Goal: Find specific page/section: Find specific page/section

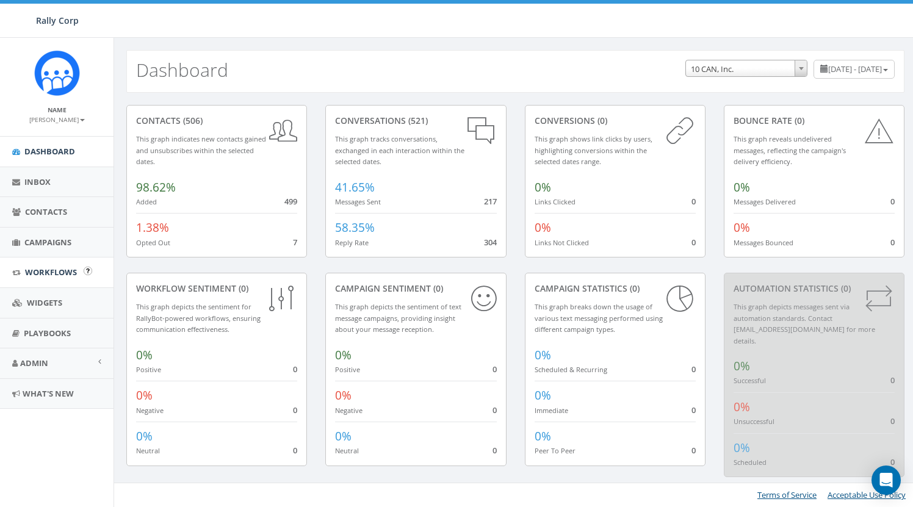
click at [52, 270] on span "Workflows" at bounding box center [51, 272] width 52 height 11
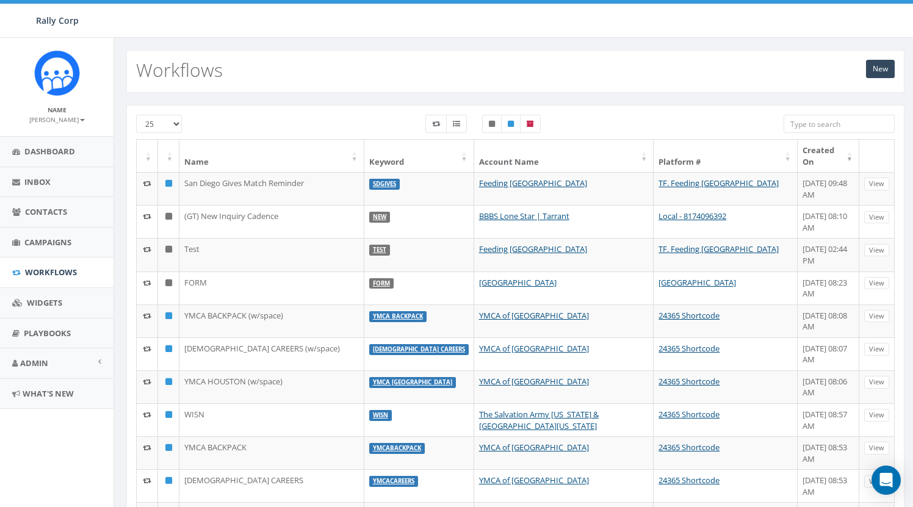
click at [867, 133] on div at bounding box center [838, 125] width 111 height 21
click at [855, 126] on input "search" at bounding box center [838, 124] width 111 height 18
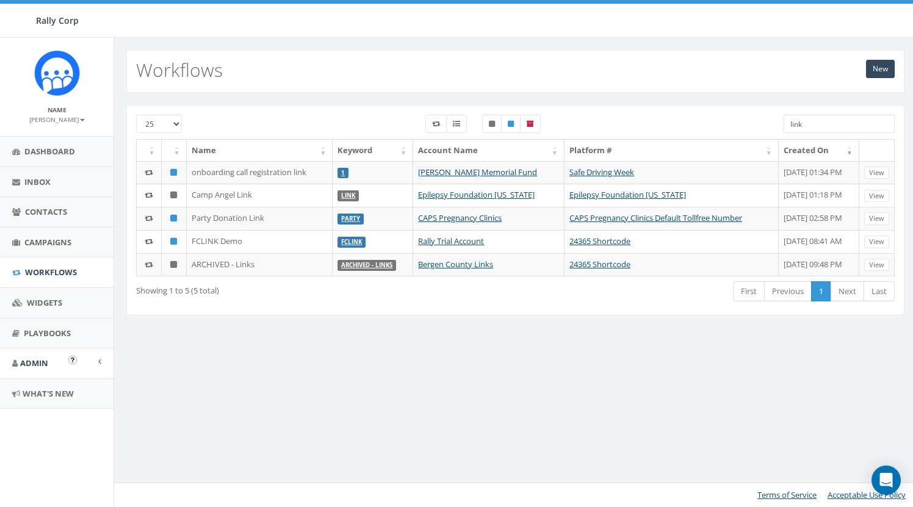
type input "link"
click at [38, 357] on span "Admin" at bounding box center [34, 362] width 28 height 11
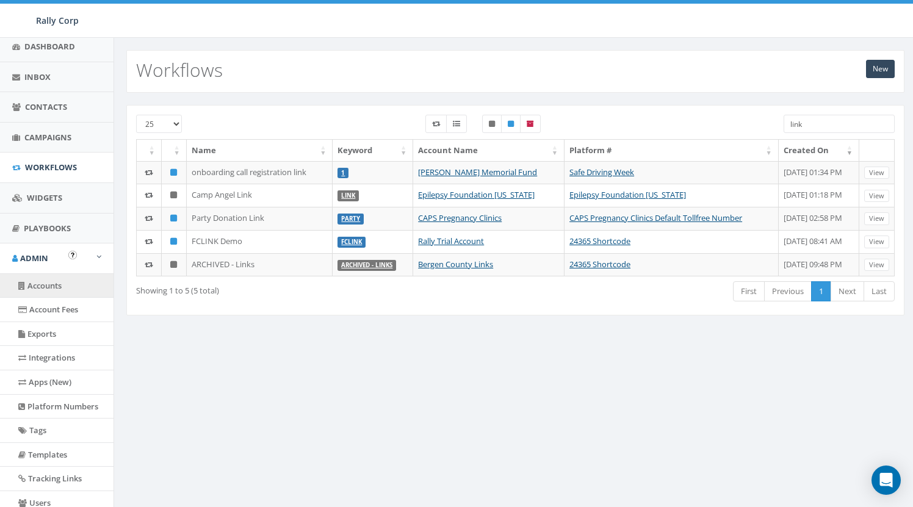
scroll to position [108, 0]
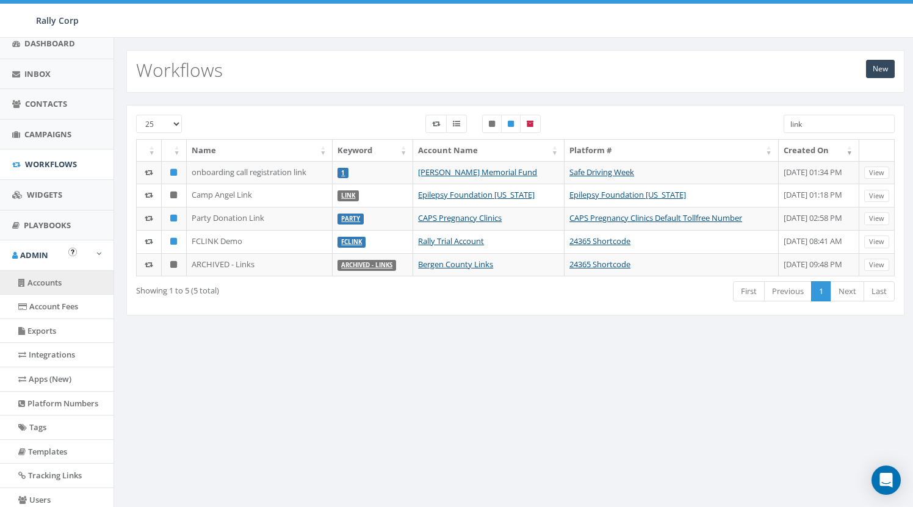
click at [54, 272] on link "Accounts" at bounding box center [56, 283] width 113 height 24
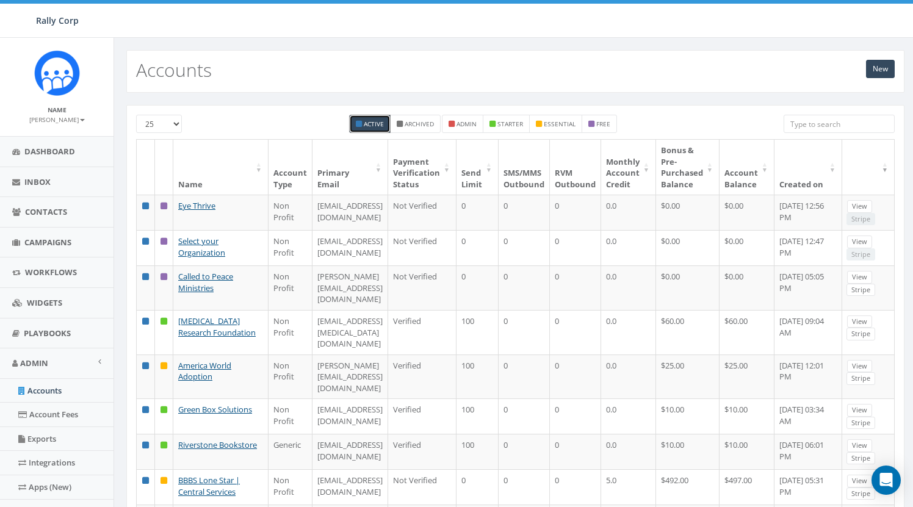
click at [814, 124] on input "search" at bounding box center [838, 124] width 111 height 18
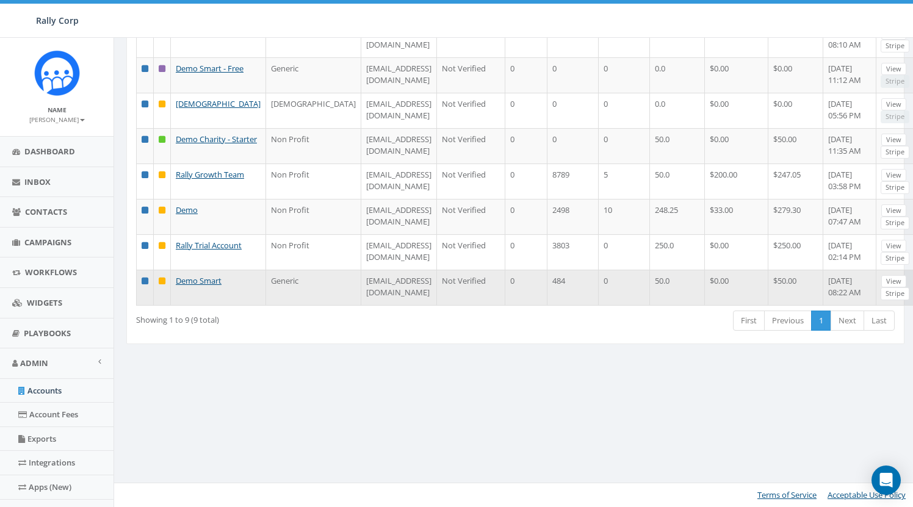
scroll to position [217, 0]
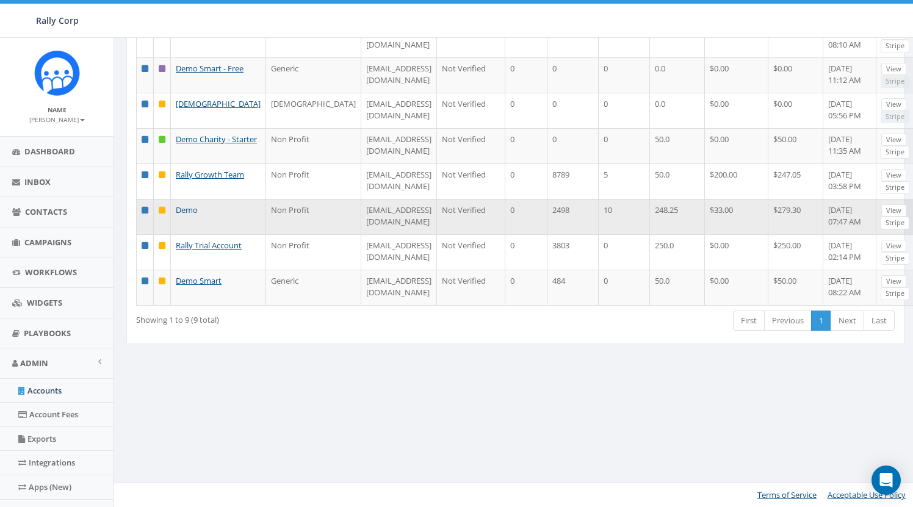
type input "demo"
click at [184, 215] on link "Demo" at bounding box center [187, 209] width 22 height 11
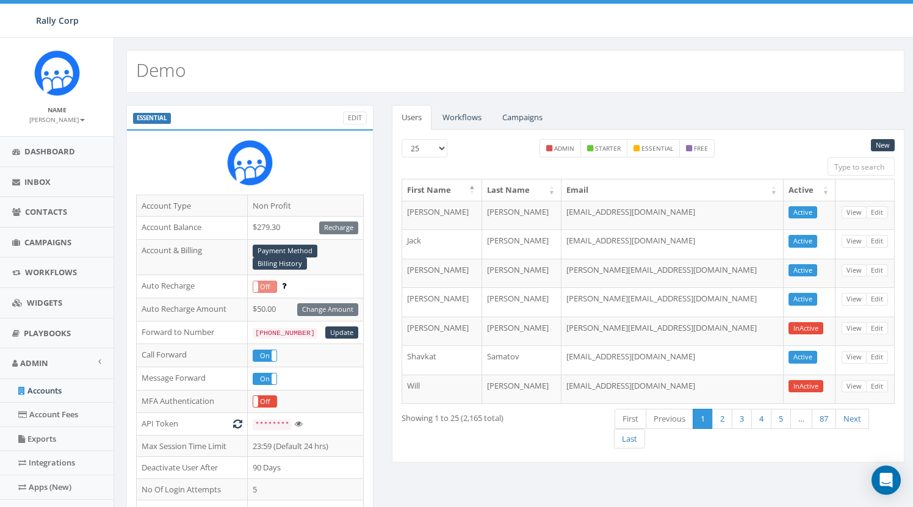
click at [459, 112] on link "Workflows" at bounding box center [461, 117] width 59 height 25
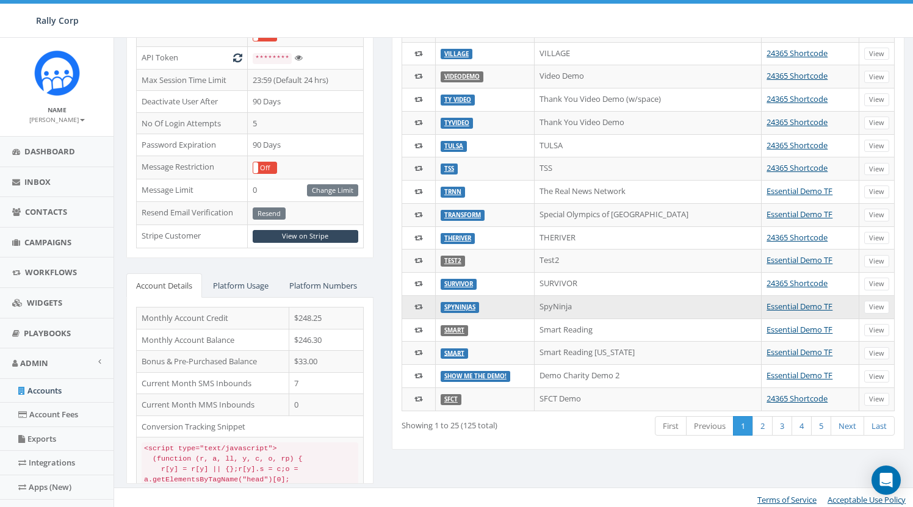
scroll to position [365, 0]
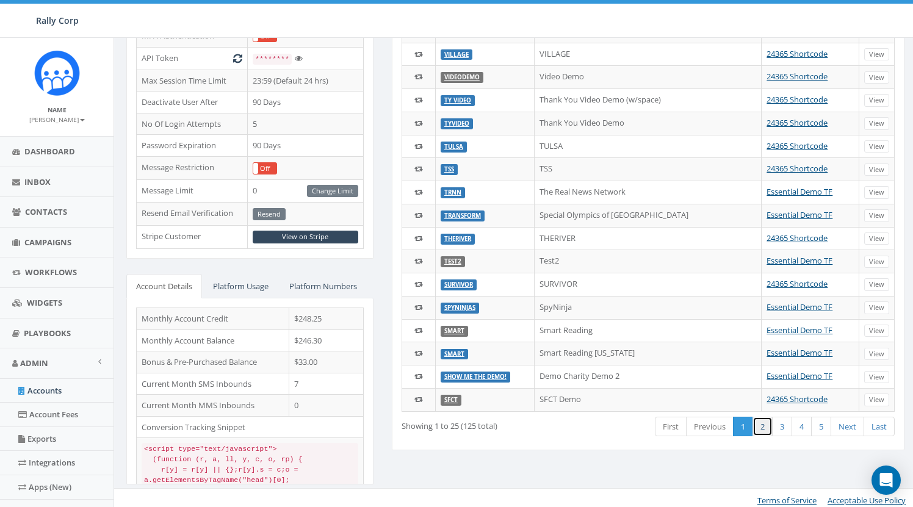
click at [764, 423] on link "2" at bounding box center [762, 427] width 20 height 20
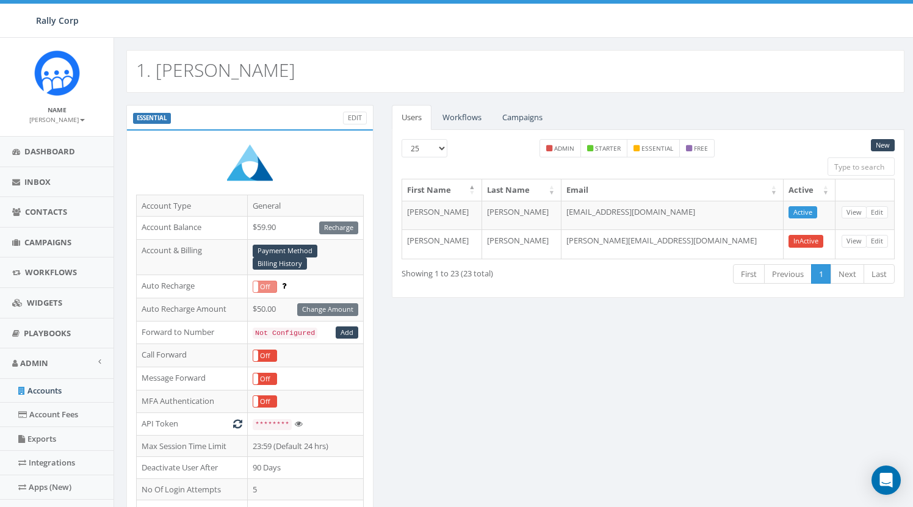
click at [467, 115] on link "Workflows" at bounding box center [461, 117] width 59 height 25
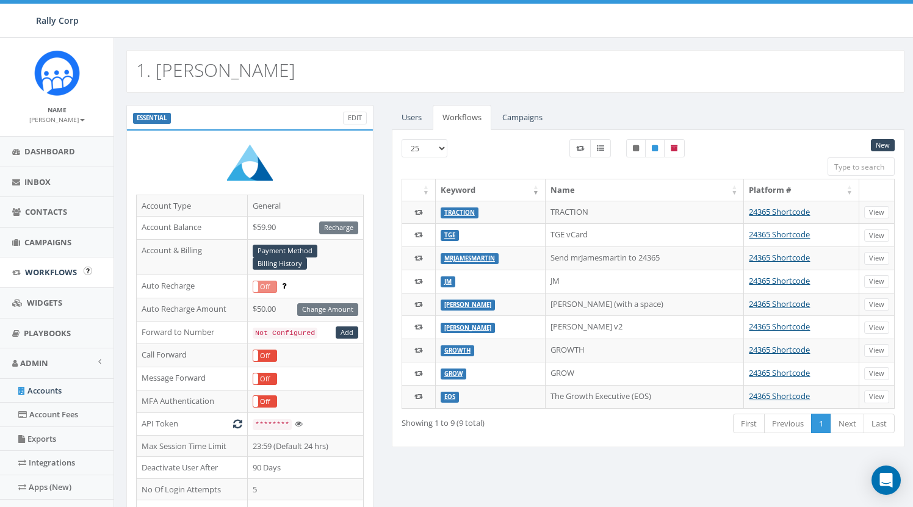
click at [61, 274] on span "Workflows" at bounding box center [51, 272] width 52 height 11
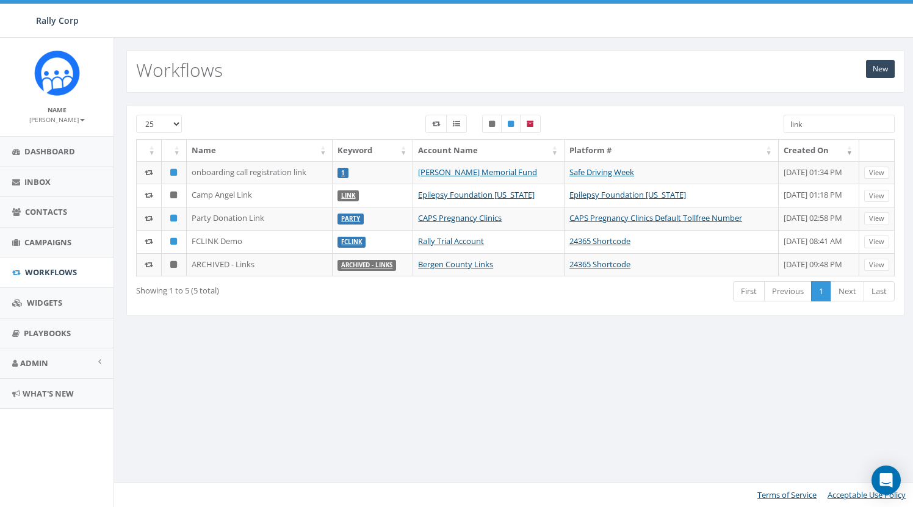
click at [849, 118] on input "link" at bounding box center [838, 124] width 111 height 18
paste input "DEMO.CHARITY.POPUP.FORM"
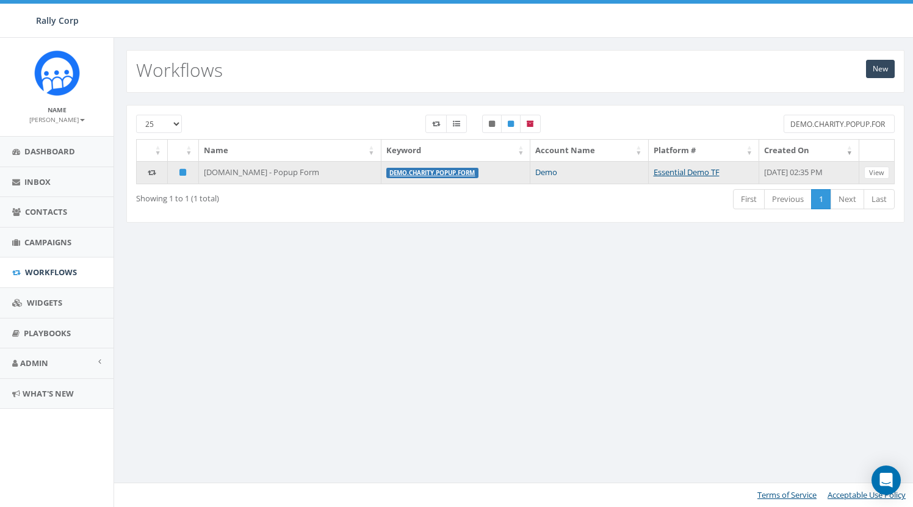
type input "DEMO.CHARITY.POPUP.FORM"
click at [535, 172] on link "Demo" at bounding box center [546, 172] width 22 height 11
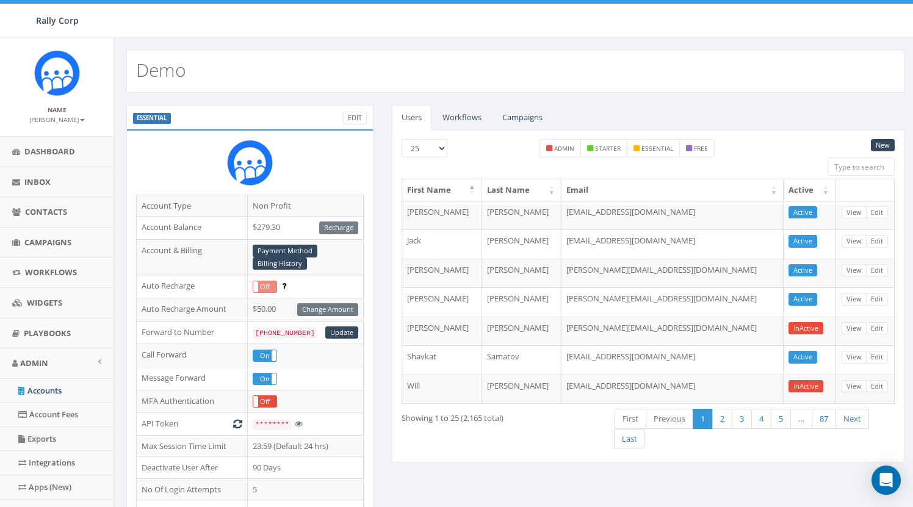
click at [463, 115] on link "Workflows" at bounding box center [461, 117] width 59 height 25
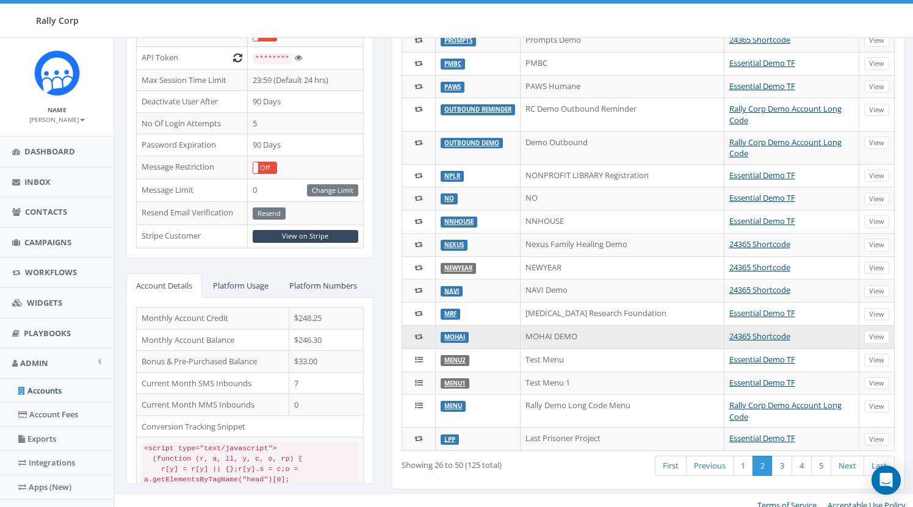
scroll to position [365, 0]
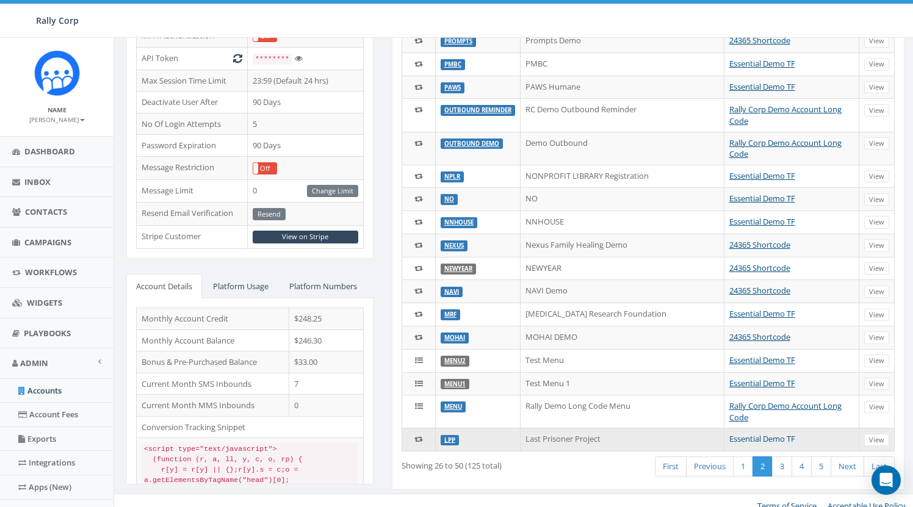
click at [729, 433] on link "Essential Demo TF" at bounding box center [762, 438] width 66 height 11
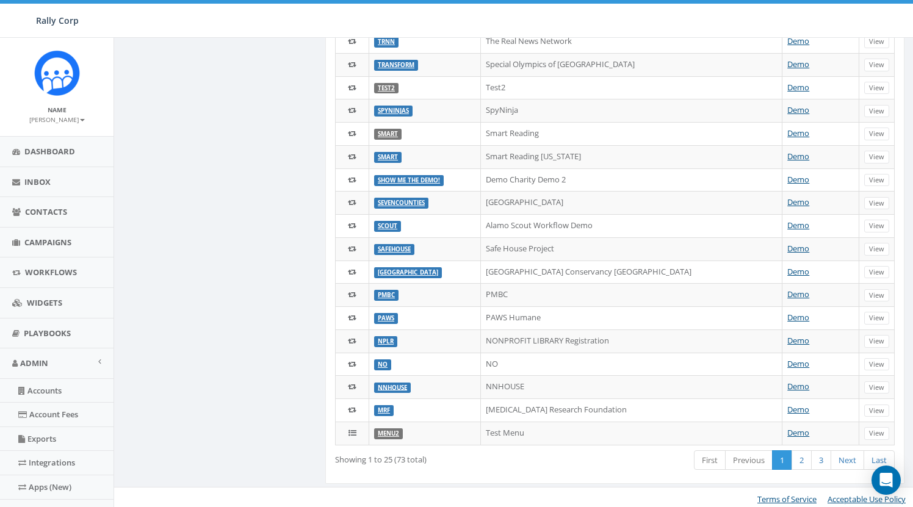
scroll to position [331, 0]
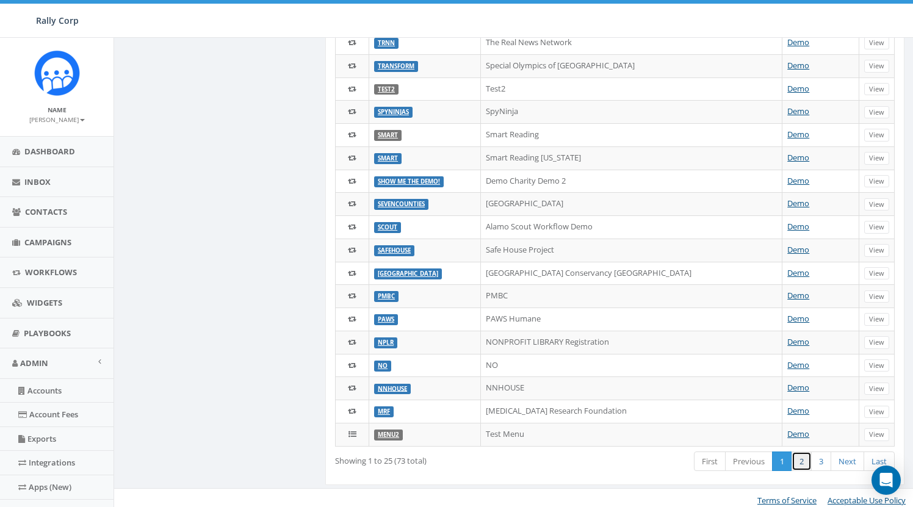
click at [798, 457] on link "2" at bounding box center [801, 461] width 20 height 20
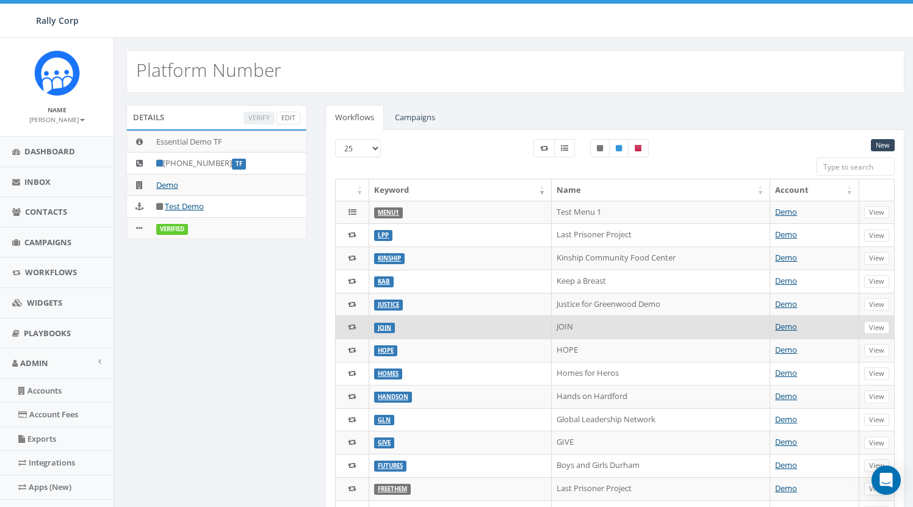
scroll to position [0, 0]
